Goal: Information Seeking & Learning: Find specific fact

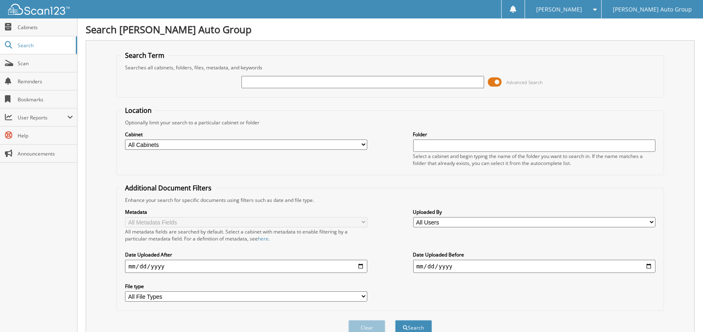
click at [255, 78] on input "text" at bounding box center [362, 82] width 242 height 12
type input "2GNAXHEV6K6269706"
click at [414, 320] on button "Search" at bounding box center [413, 327] width 37 height 15
drag, startPoint x: 285, startPoint y: 81, endPoint x: 314, endPoint y: 81, distance: 28.7
click at [314, 81] on input "2GNAXHEV6K6269706" at bounding box center [362, 82] width 242 height 12
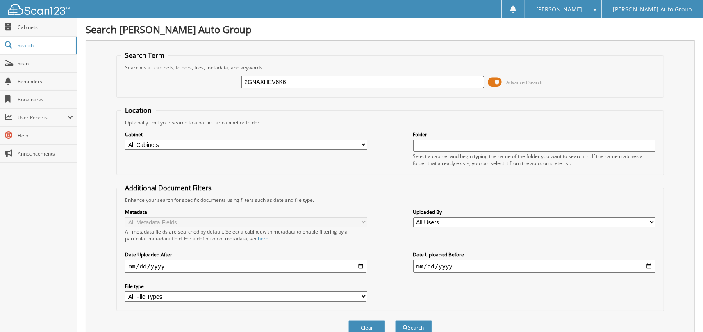
type input "2GNAXHEV6K6"
drag, startPoint x: 289, startPoint y: 80, endPoint x: 201, endPoint y: 78, distance: 88.5
click at [202, 78] on div "2GNAXHEV6K6 Advanced Search" at bounding box center [390, 82] width 538 height 22
click at [256, 79] on input "text" at bounding box center [362, 82] width 242 height 12
type input "269706"
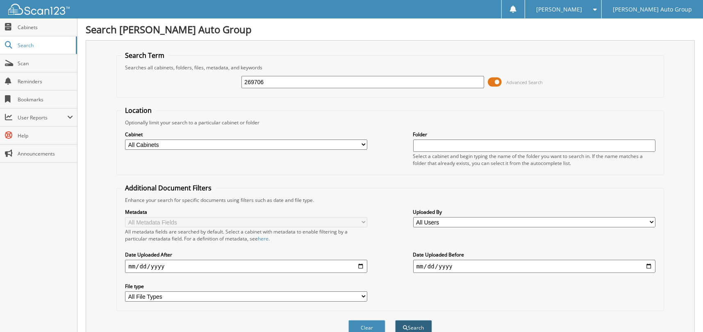
click at [406, 325] on span "submit" at bounding box center [405, 327] width 5 height 5
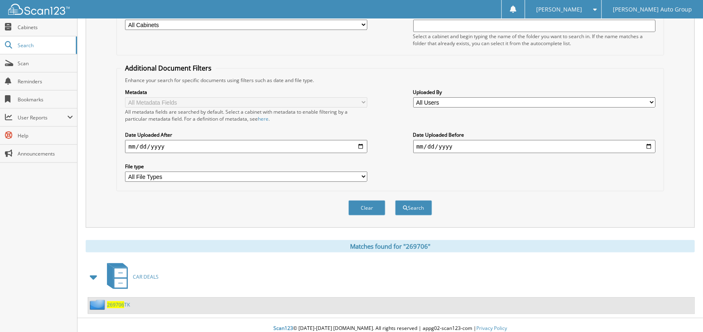
click at [120, 301] on span "269706" at bounding box center [115, 304] width 17 height 7
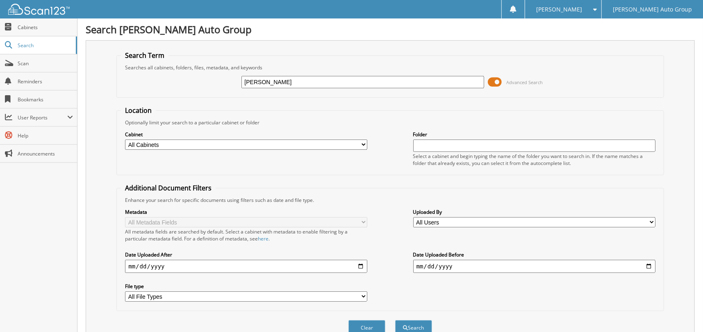
type input "[PERSON_NAME]"
click at [395, 320] on button "Search" at bounding box center [413, 327] width 37 height 15
drag, startPoint x: 571, startPoint y: 70, endPoint x: 559, endPoint y: 70, distance: 12.3
click at [571, 71] on div "BEEBE Advanced Search" at bounding box center [390, 82] width 538 height 22
type input "signature"
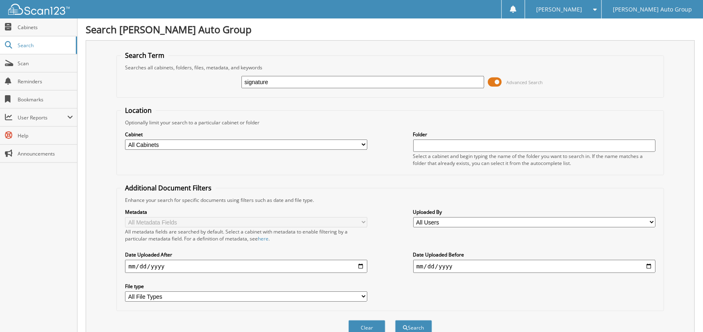
click at [395, 320] on button "Search" at bounding box center [413, 327] width 37 height 15
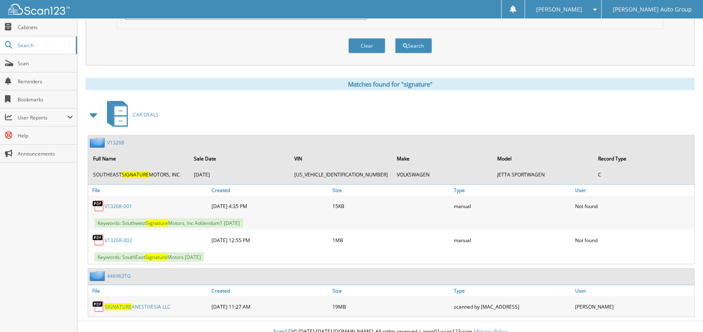
scroll to position [283, 0]
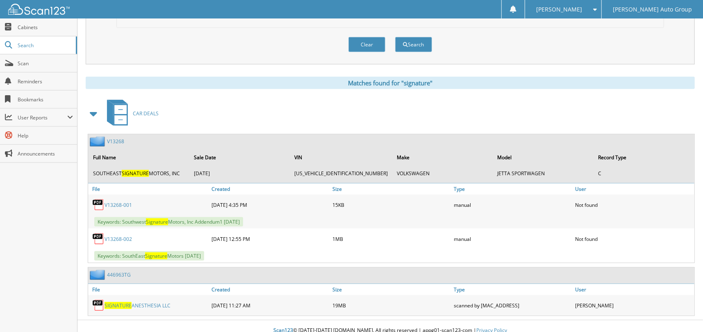
click at [115, 302] on span "SIGNATURE" at bounding box center [118, 305] width 27 height 7
click at [124, 302] on span "SIGNATURE" at bounding box center [118, 305] width 27 height 7
click at [107, 302] on span "SIGNATURE" at bounding box center [118, 305] width 27 height 7
click at [105, 302] on span "SIGNATURE" at bounding box center [118, 305] width 27 height 7
